Goal: Task Accomplishment & Management: Manage account settings

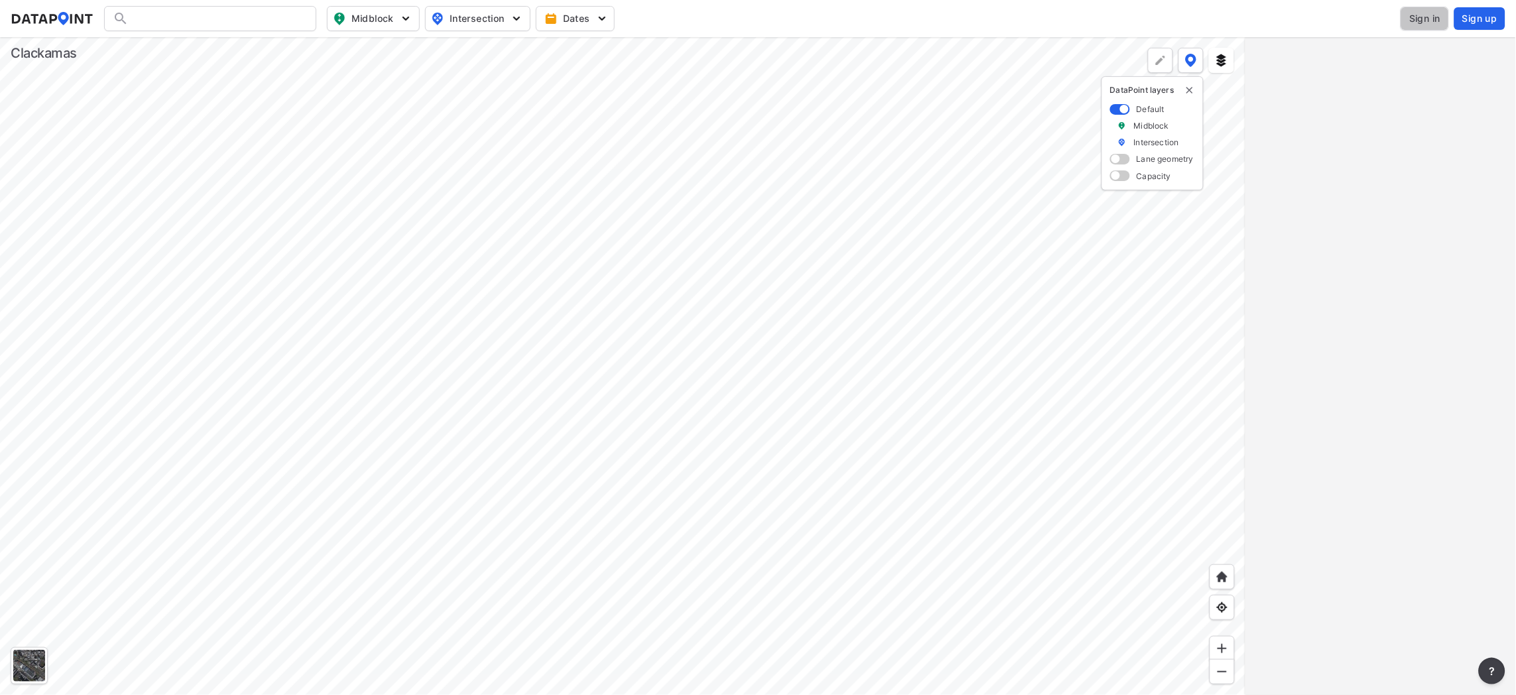
click at [1429, 17] on span "Sign in" at bounding box center [1425, 18] width 31 height 13
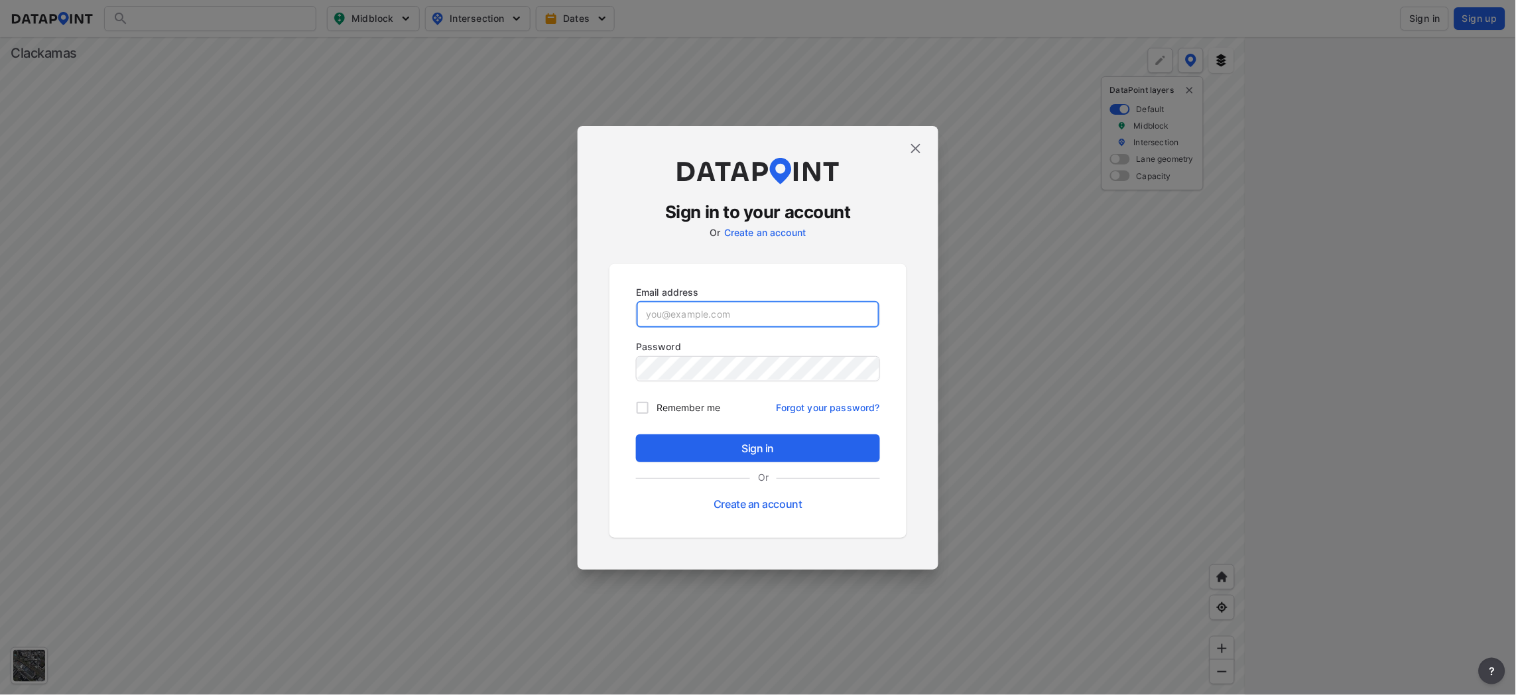
type input "joemar@clackamas.us"
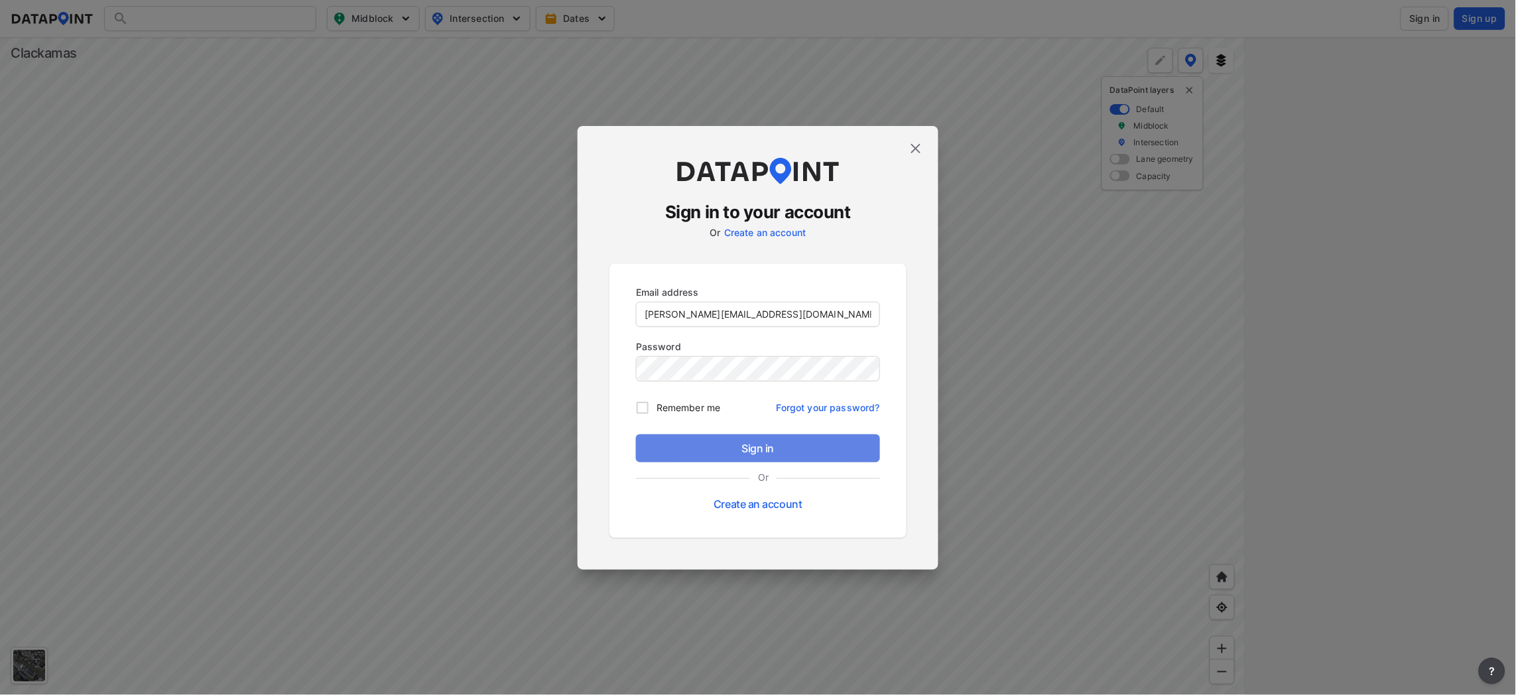
click at [793, 447] on span "Sign in" at bounding box center [758, 448] width 223 height 16
